Goal: Task Accomplishment & Management: Use online tool/utility

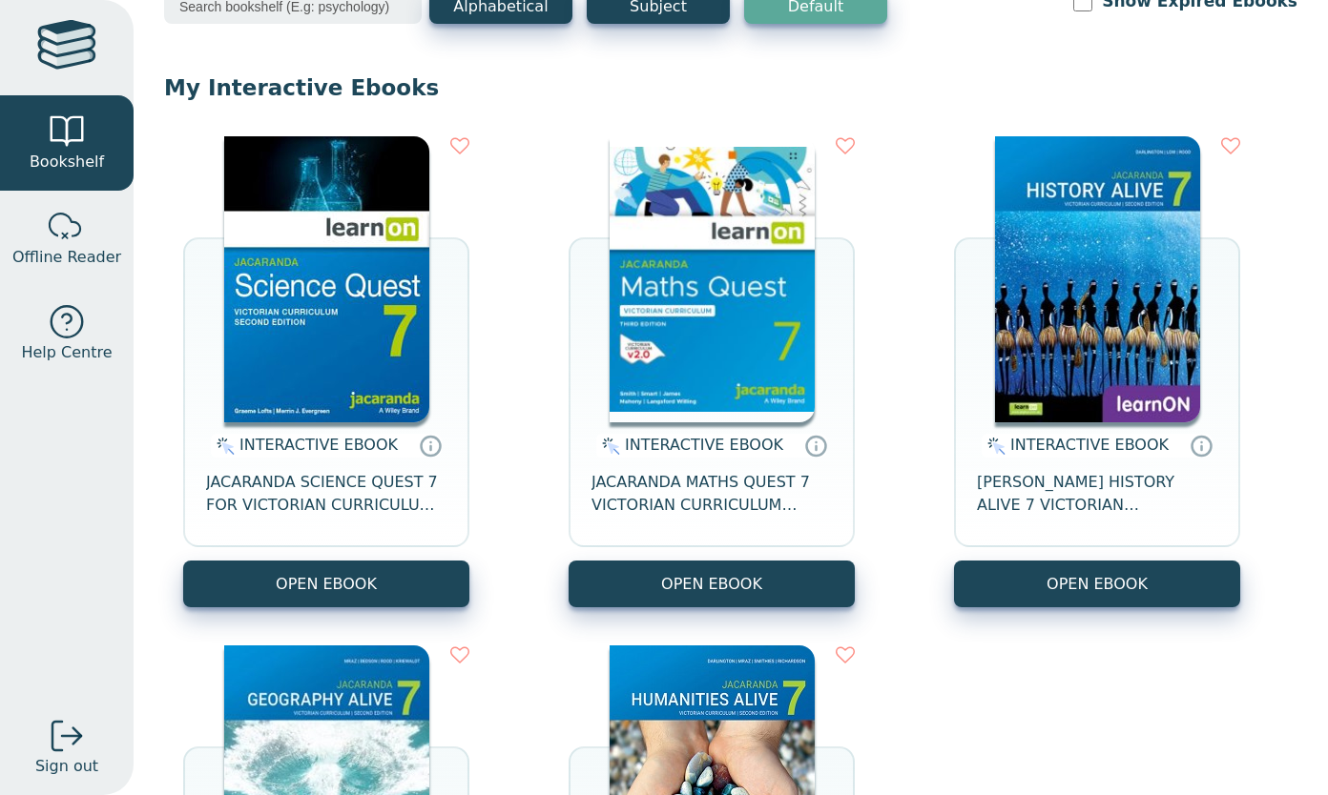
scroll to position [166, 0]
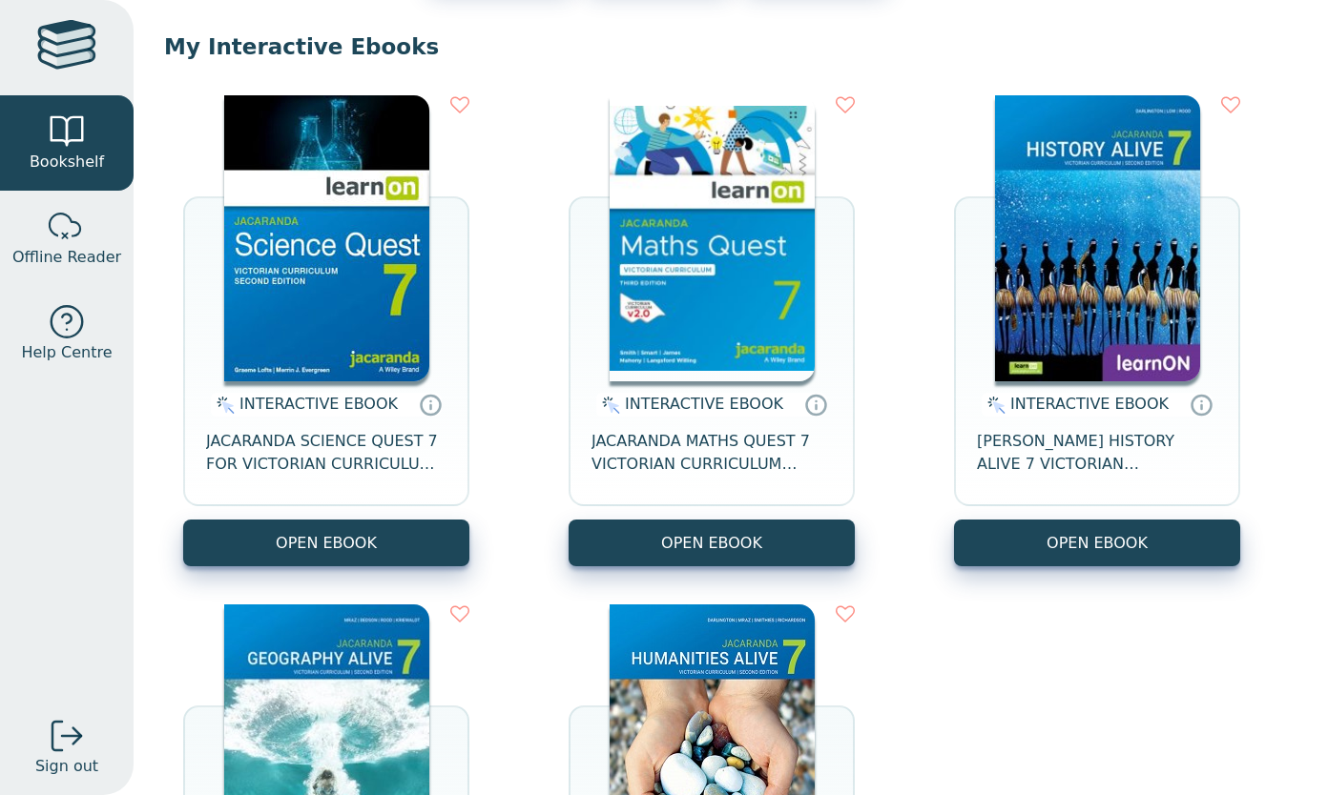
click at [686, 547] on button "OPEN EBOOK" at bounding box center [711, 543] width 286 height 47
click at [659, 551] on button "OPEN EBOOK" at bounding box center [711, 543] width 286 height 47
